Goal: Navigation & Orientation: Find specific page/section

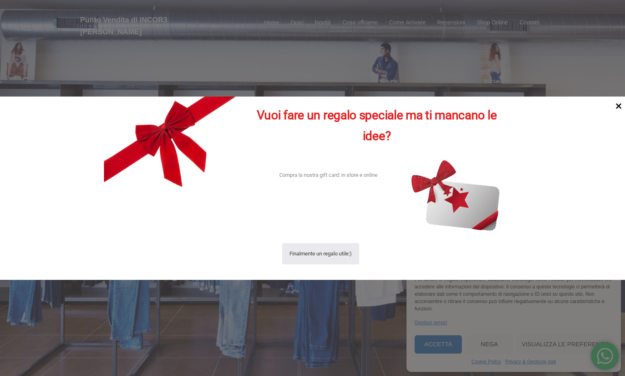
click at [617, 106] on icon at bounding box center [618, 105] width 11 height 11
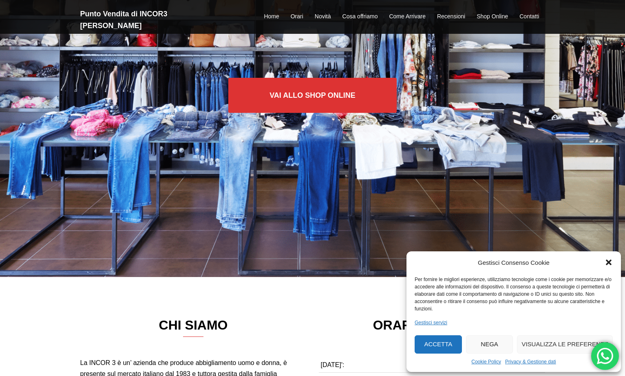
scroll to position [102, 0]
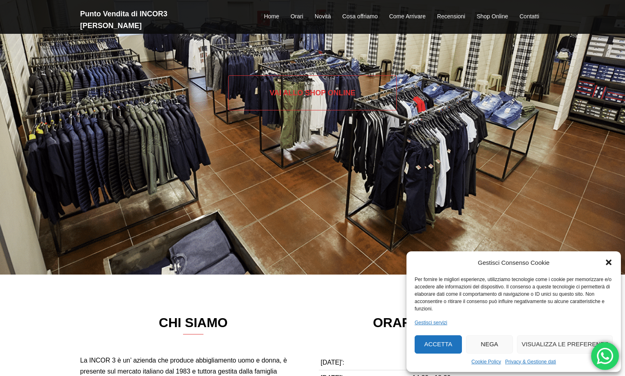
click at [316, 94] on link "Vai allo SHOP ONLINE" at bounding box center [312, 92] width 168 height 35
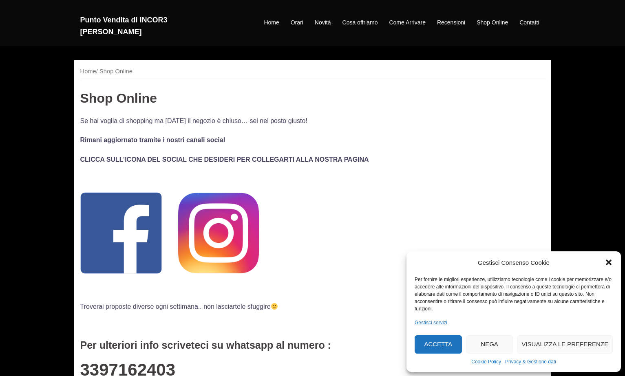
click at [609, 265] on icon "Chiudi la finestra di dialogo" at bounding box center [609, 263] width 8 height 8
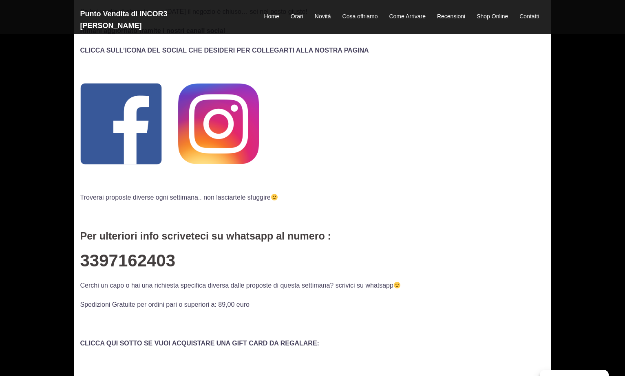
scroll to position [113, 0]
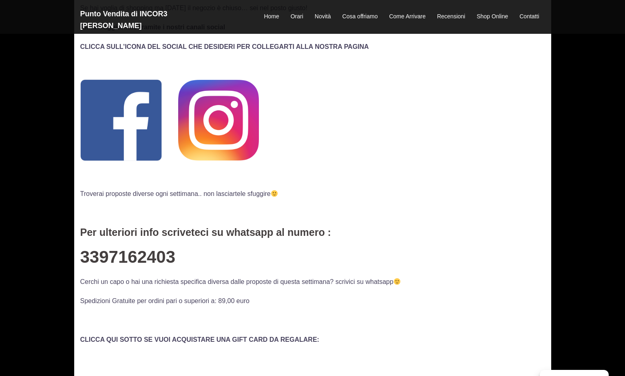
click at [578, 125] on div "Home / Shop Online Shop Online Se hai voglia di shopping ma oggi il negozio è c…" at bounding box center [312, 269] width 625 height 697
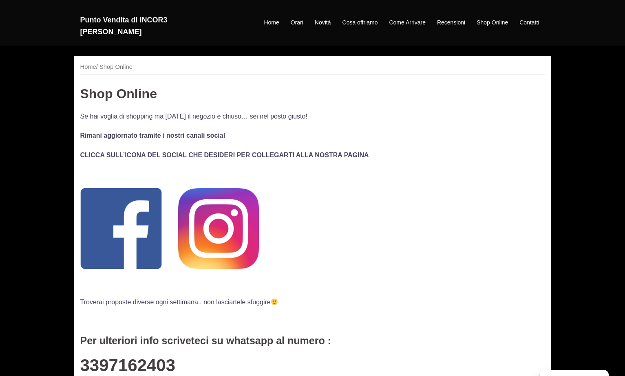
scroll to position [5, 0]
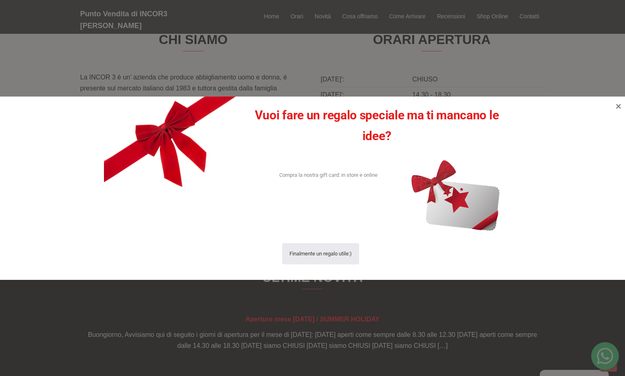
scroll to position [403, 0]
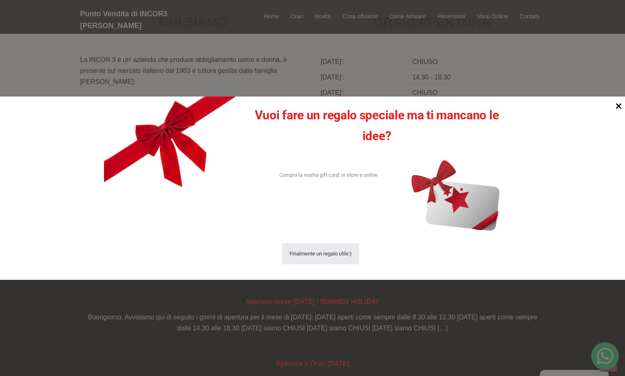
click at [617, 106] on icon at bounding box center [618, 105] width 11 height 11
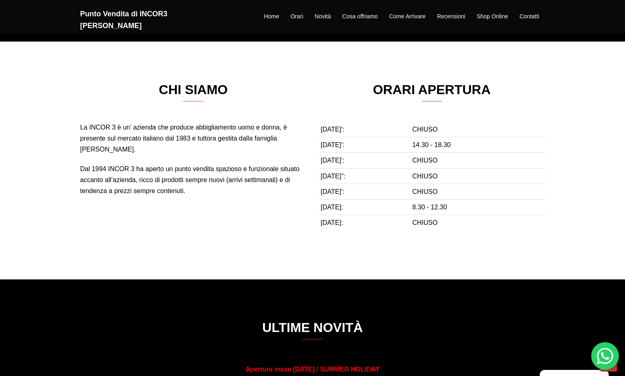
scroll to position [333, 0]
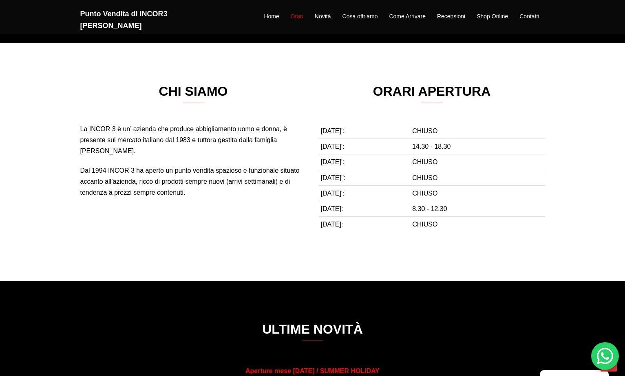
click at [297, 12] on link "Orari" at bounding box center [297, 17] width 13 height 10
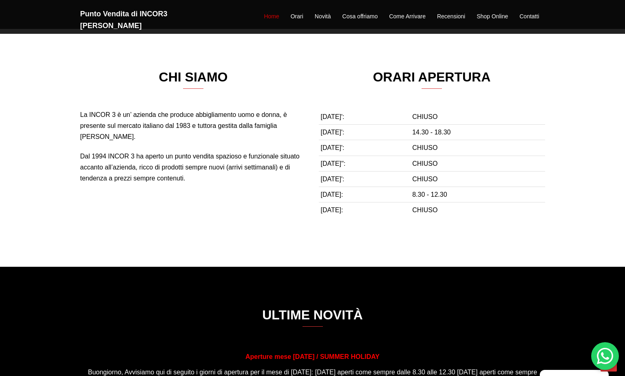
scroll to position [348, 0]
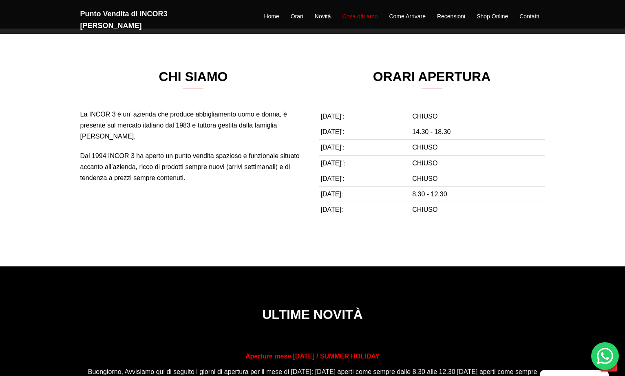
click at [370, 12] on link "Cosa offriamo" at bounding box center [360, 17] width 35 height 10
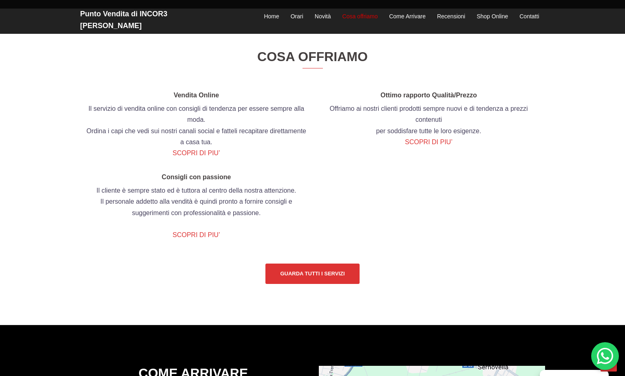
scroll to position [934, 0]
